Goal: Transaction & Acquisition: Subscribe to service/newsletter

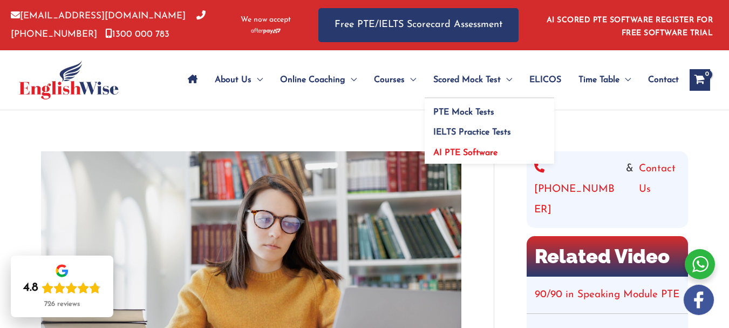
click at [449, 148] on span "AI PTE Software" at bounding box center [465, 152] width 64 height 9
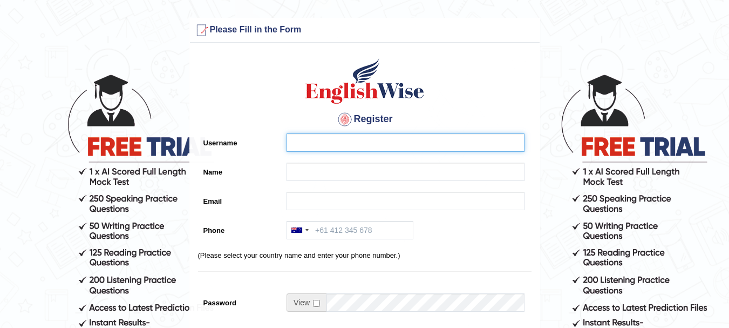
click at [327, 142] on input "Username" at bounding box center [406, 142] width 238 height 18
